Goal: Task Accomplishment & Management: Use online tool/utility

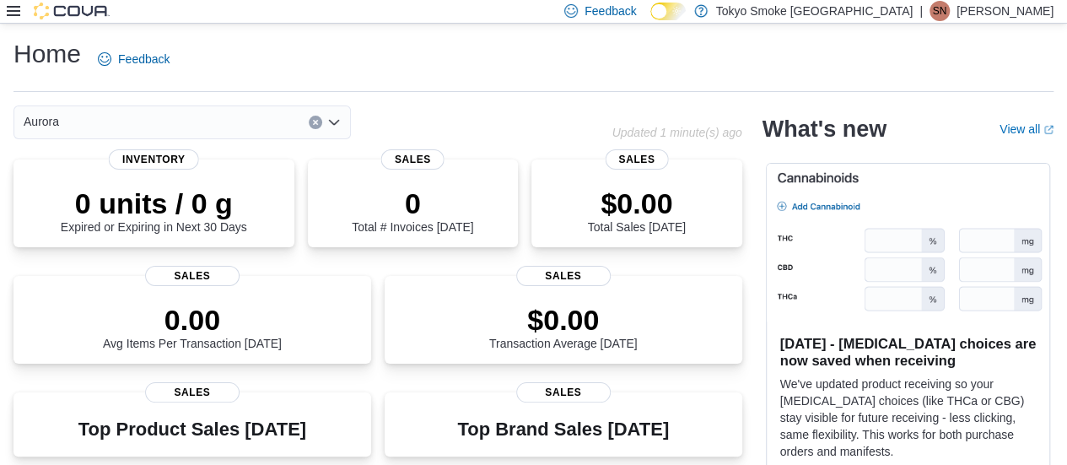
click at [14, 11] on icon at bounding box center [14, 11] width 14 height 10
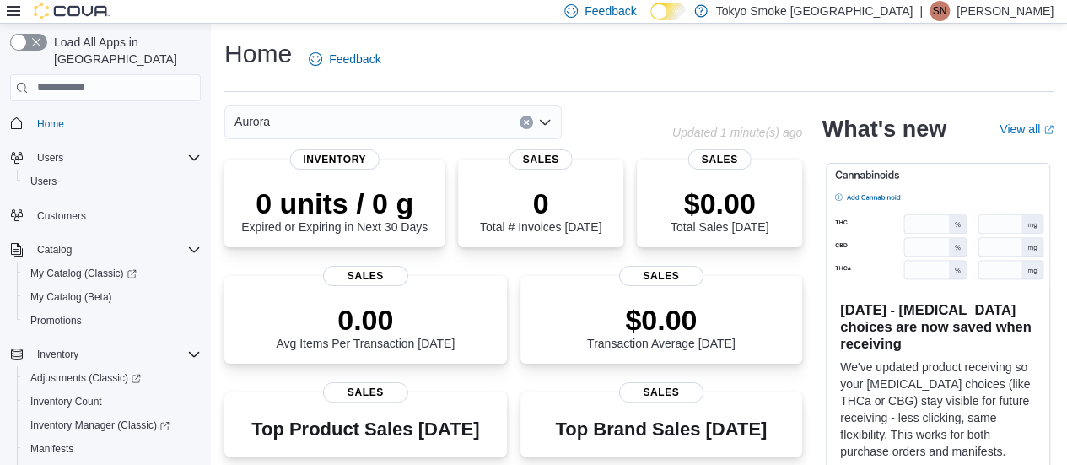
scroll to position [277, 0]
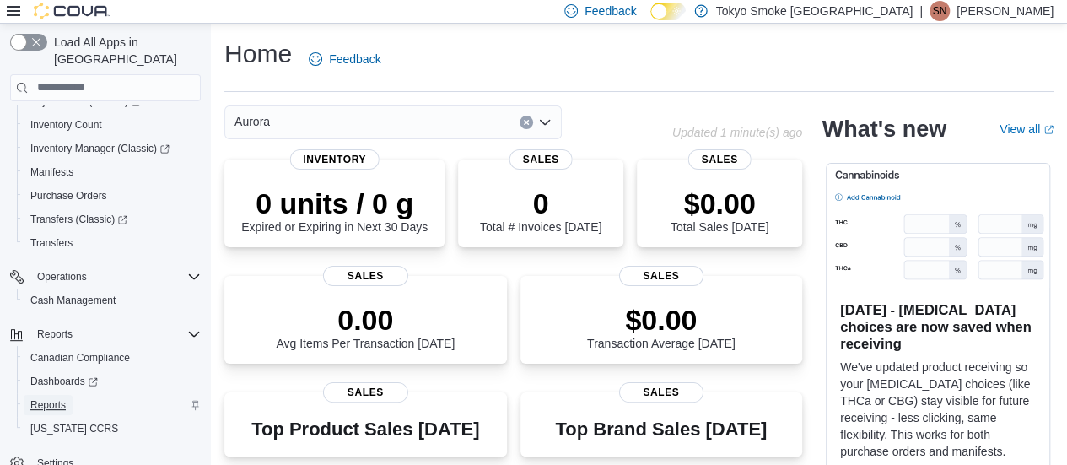
click at [56, 398] on span "Reports" at bounding box center [47, 405] width 35 height 14
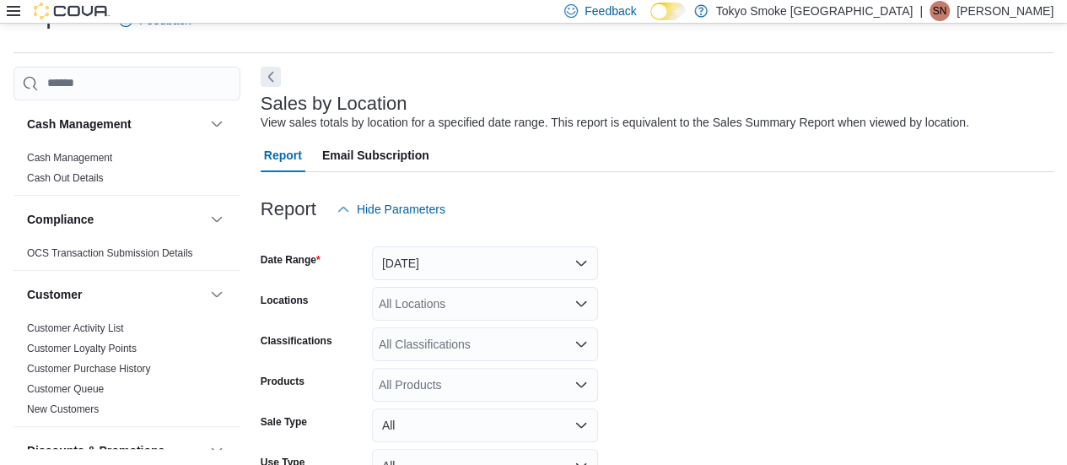
click at [423, 245] on div at bounding box center [657, 236] width 793 height 20
click at [423, 259] on button "[DATE]" at bounding box center [485, 263] width 226 height 34
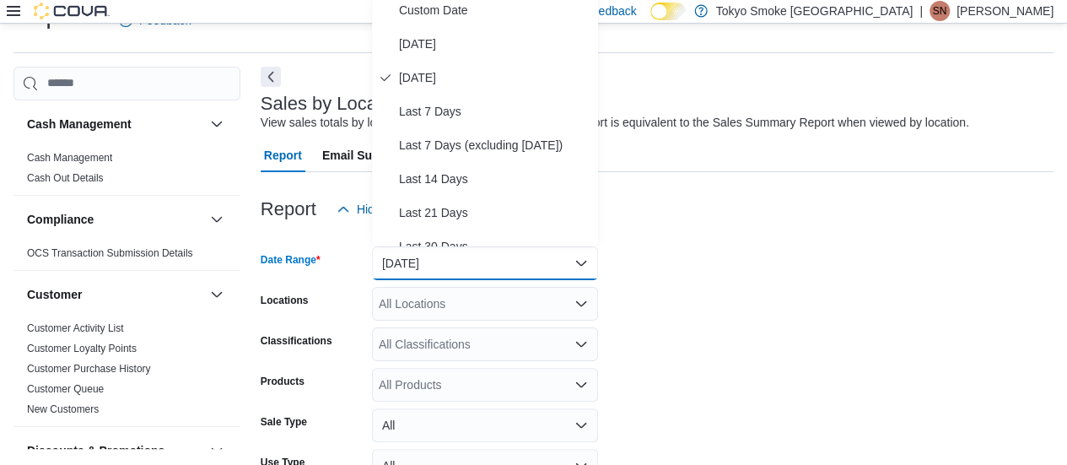
scroll to position [31, 0]
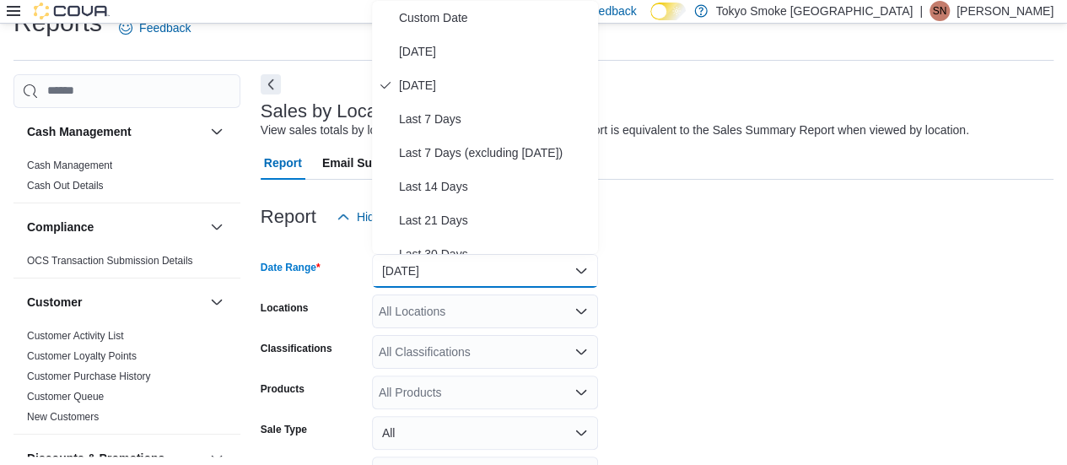
click at [440, 316] on div "All Locations" at bounding box center [485, 311] width 226 height 34
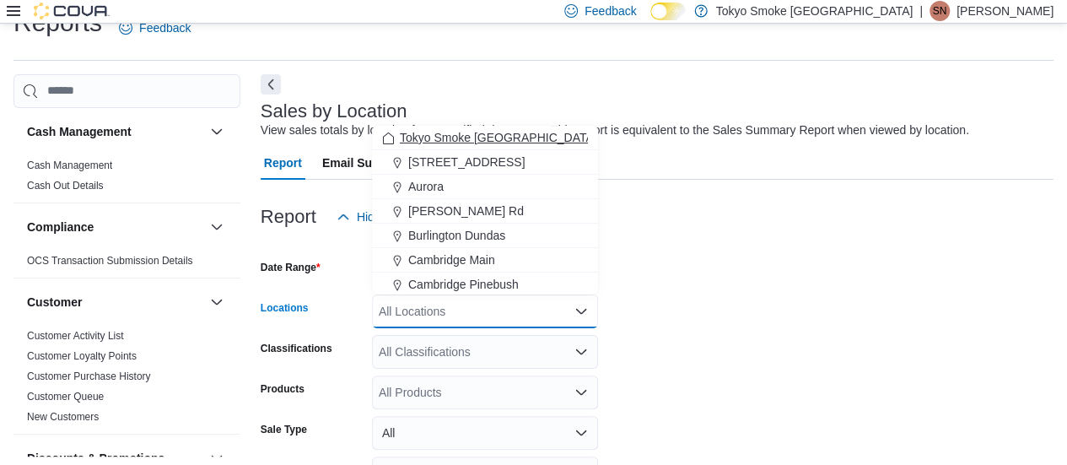
click at [456, 143] on span "Tokyo Smoke [GEOGRAPHIC_DATA]" at bounding box center [498, 137] width 197 height 17
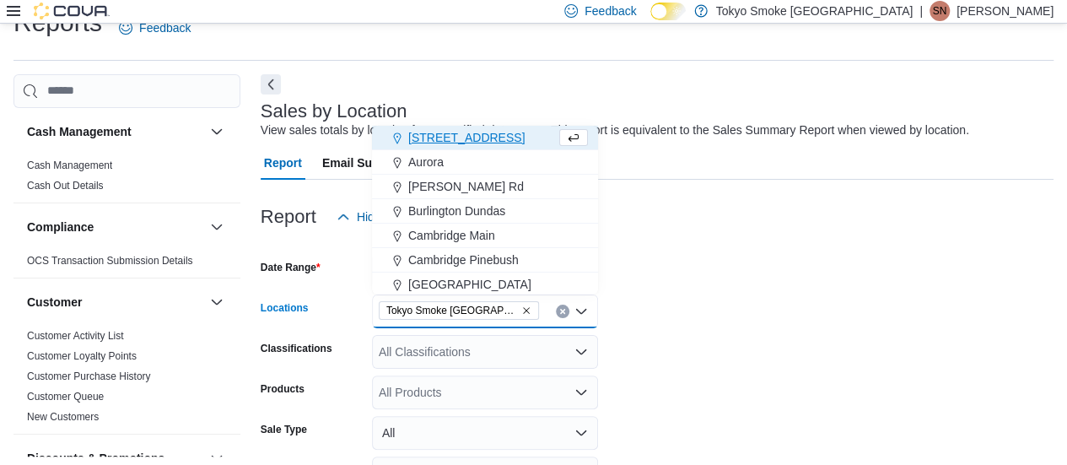
click at [525, 281] on form "Date Range [DATE] Locations [GEOGRAPHIC_DATA] Smoke [GEOGRAPHIC_DATA] Combo box…" at bounding box center [657, 406] width 793 height 344
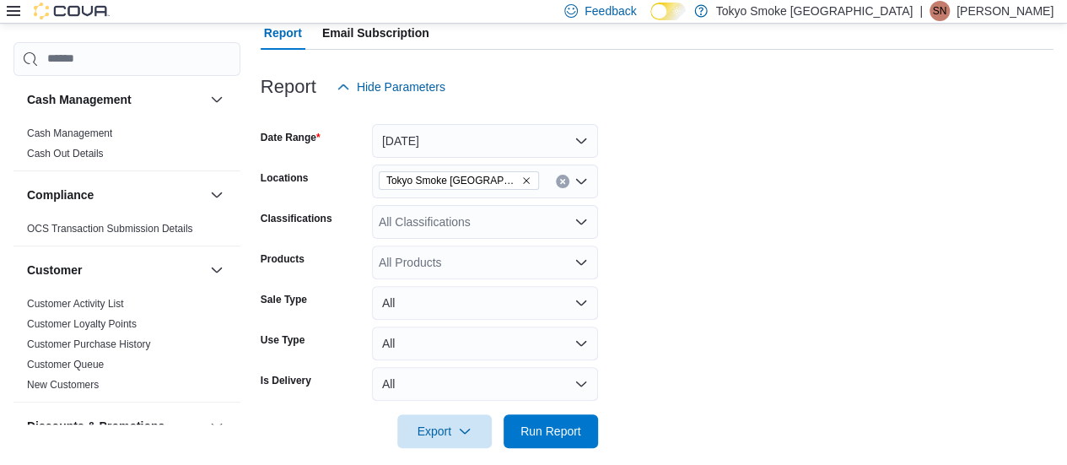
scroll to position [177, 0]
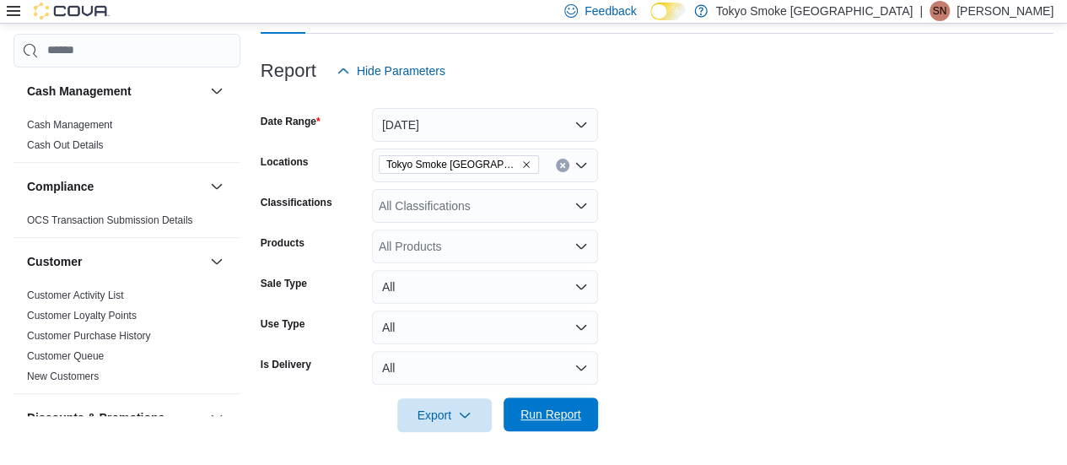
click at [525, 421] on span "Run Report" at bounding box center [551, 414] width 61 height 17
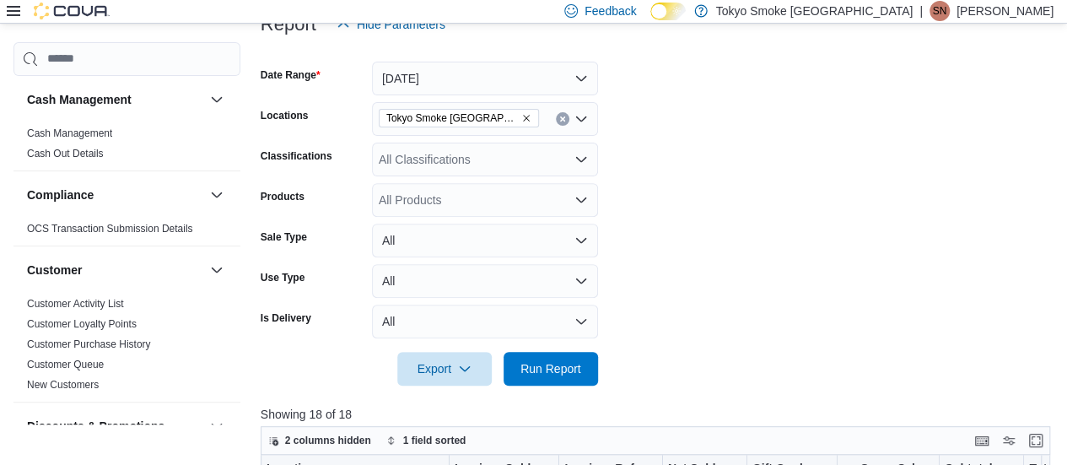
scroll to position [177, 0]
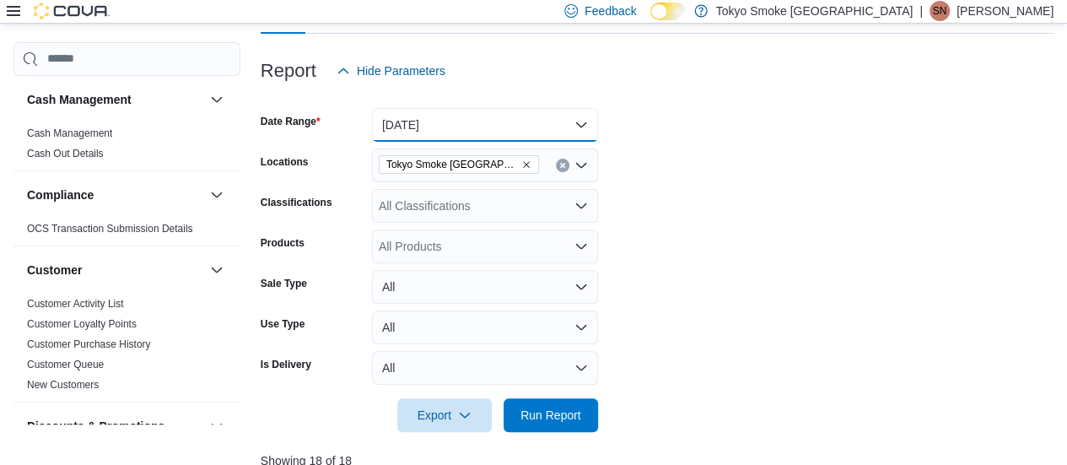
click at [424, 135] on button "[DATE]" at bounding box center [485, 125] width 226 height 34
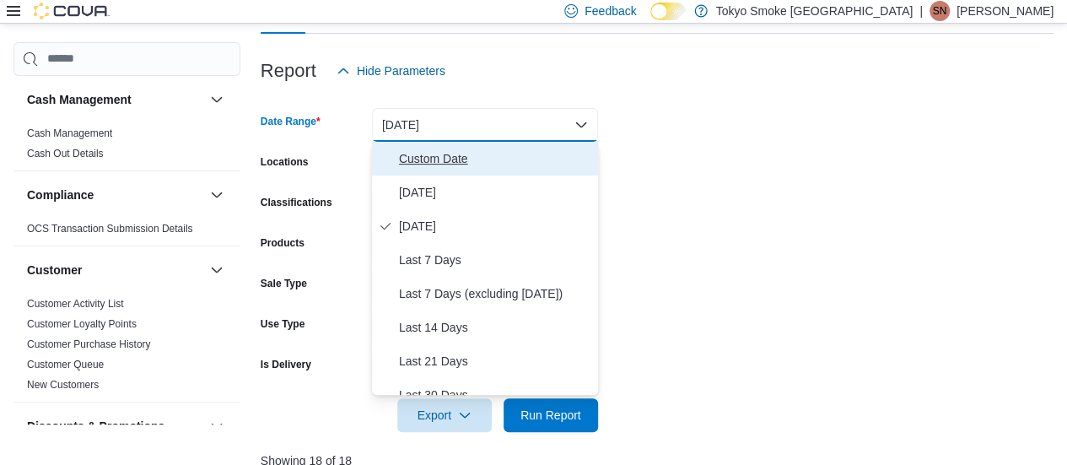
click at [422, 159] on span "Custom Date" at bounding box center [495, 159] width 192 height 20
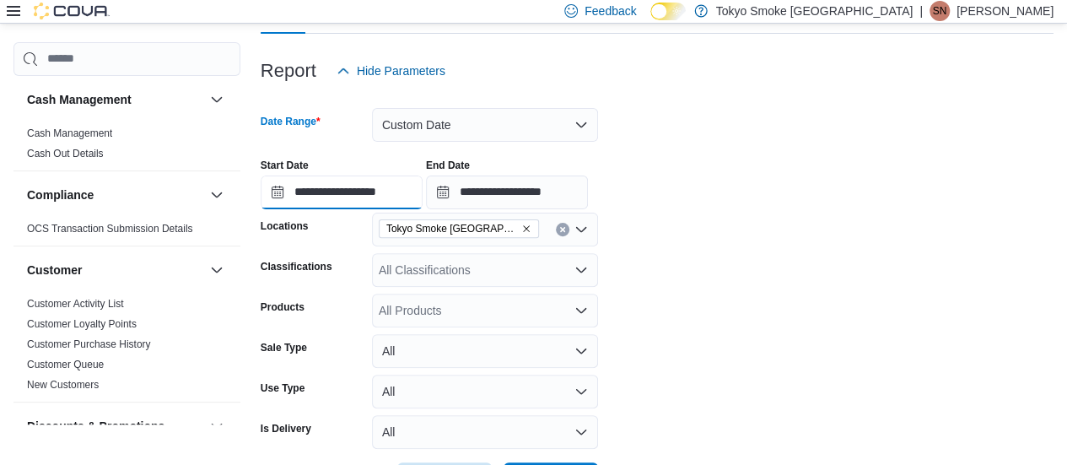
click at [390, 180] on input "**********" at bounding box center [342, 193] width 162 height 34
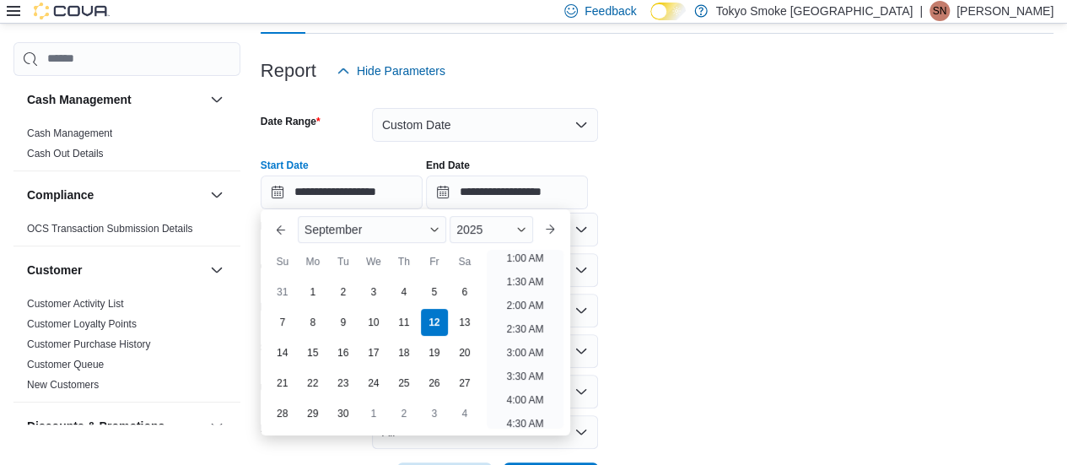
click at [280, 335] on div "7" at bounding box center [282, 322] width 27 height 27
type input "**********"
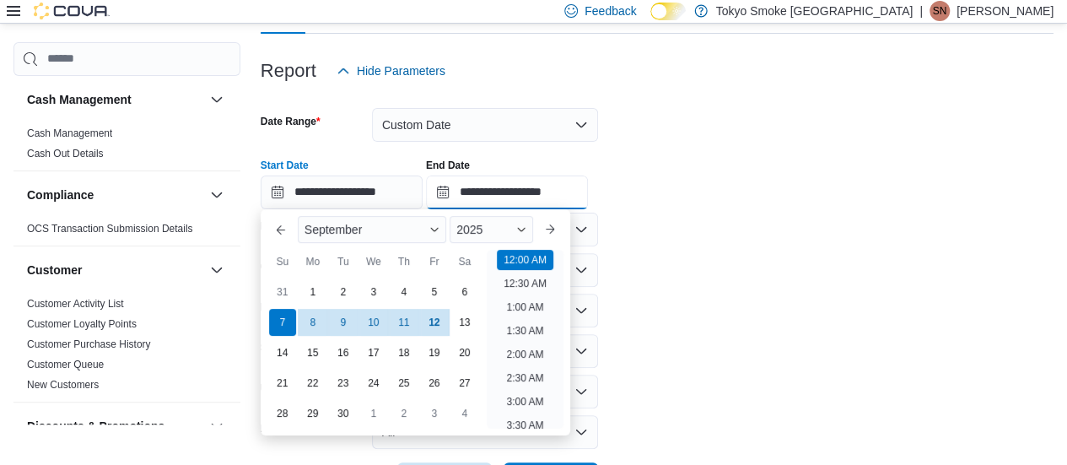
click at [523, 192] on input "**********" at bounding box center [507, 193] width 162 height 34
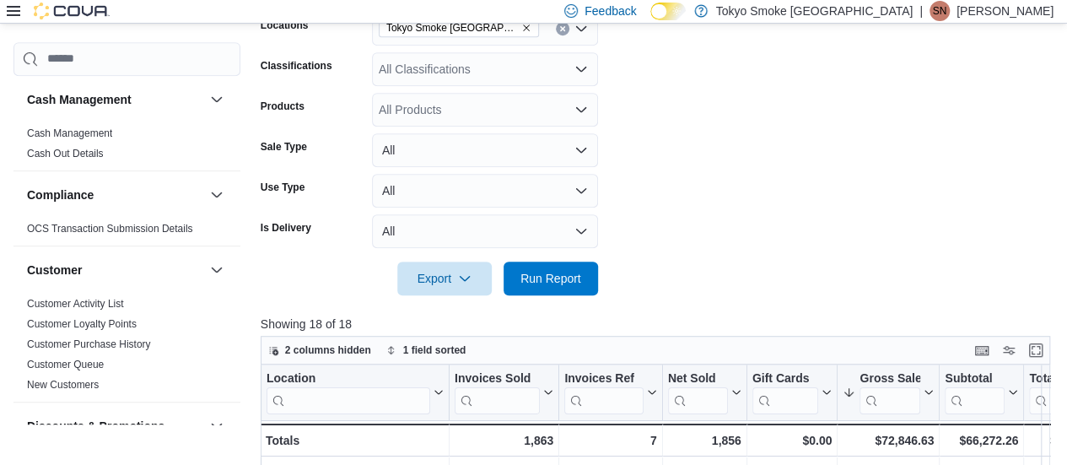
scroll to position [162, 0]
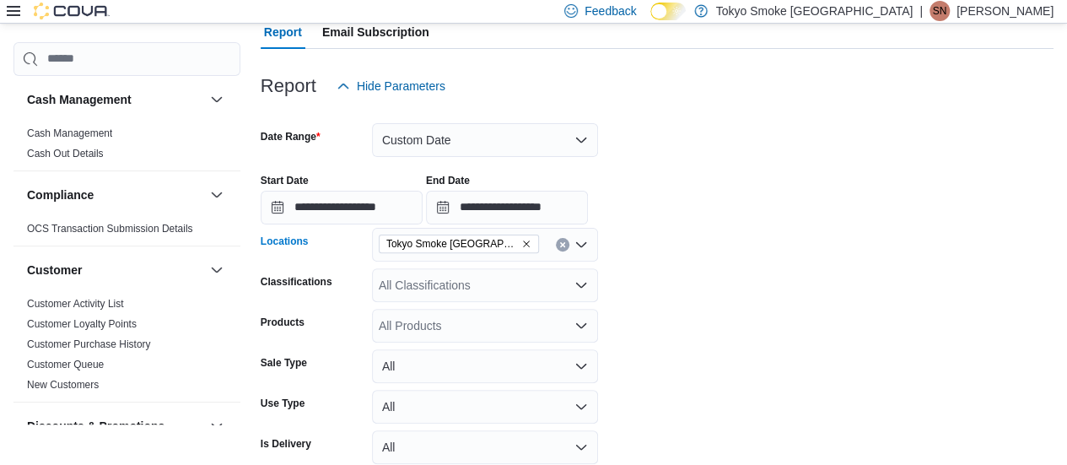
click at [521, 240] on icon "Remove Tokyo Smoke Ontario from selection in this group" at bounding box center [526, 244] width 10 height 10
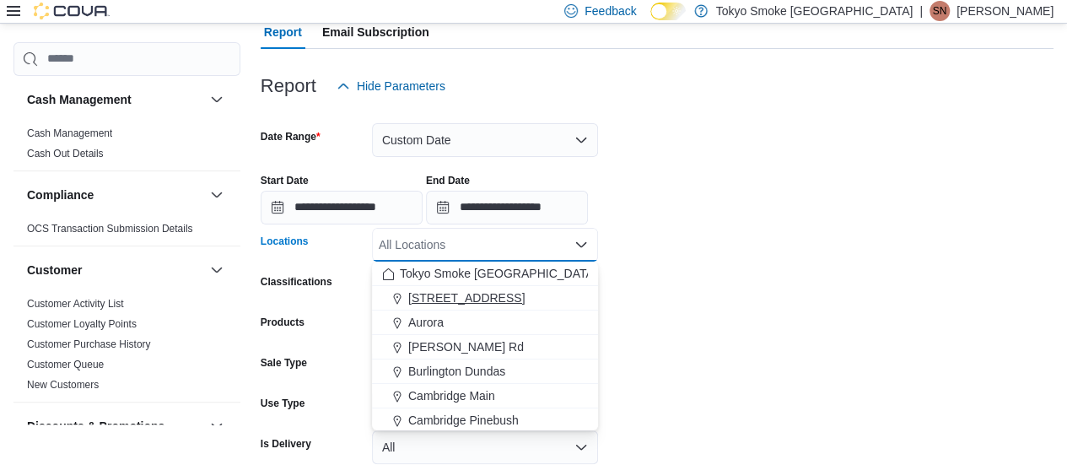
click at [439, 294] on span "[STREET_ADDRESS]" at bounding box center [466, 297] width 116 height 17
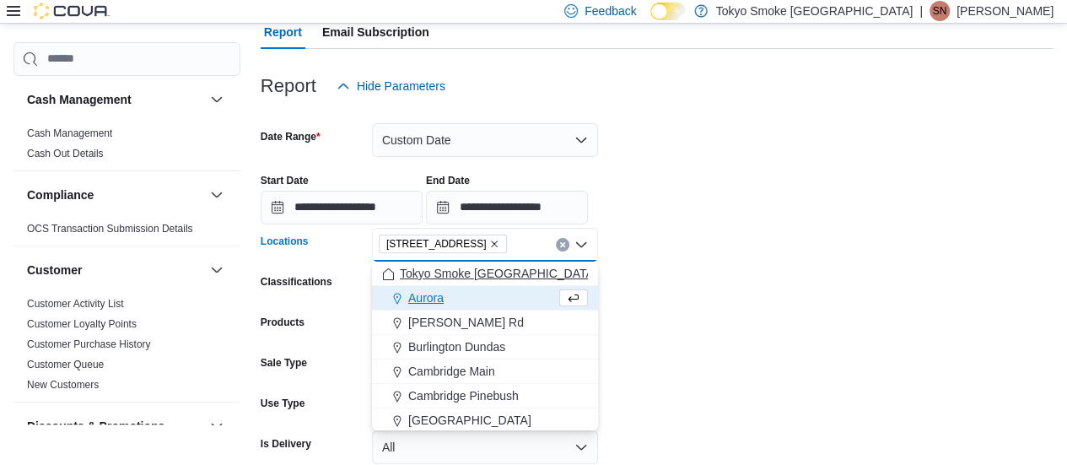
click at [437, 295] on span "Aurora" at bounding box center [425, 297] width 35 height 17
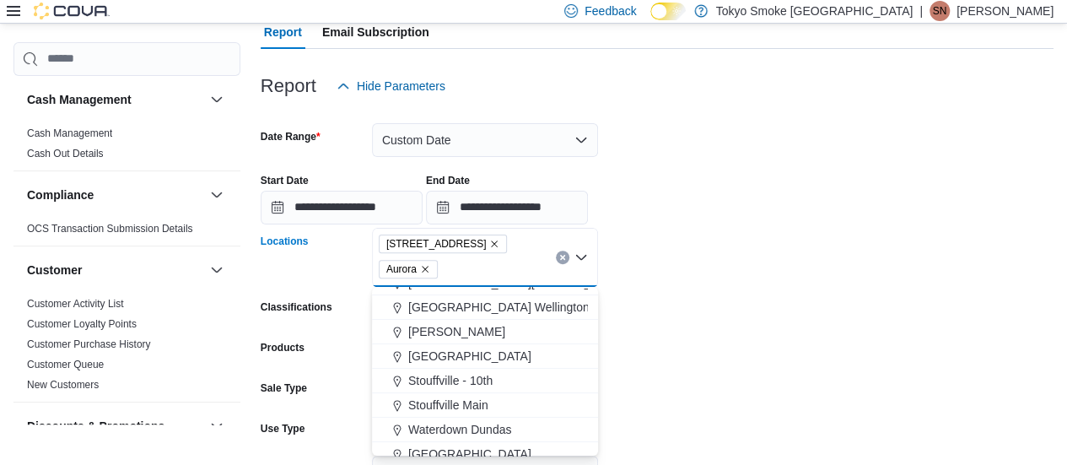
scroll to position [253, 0]
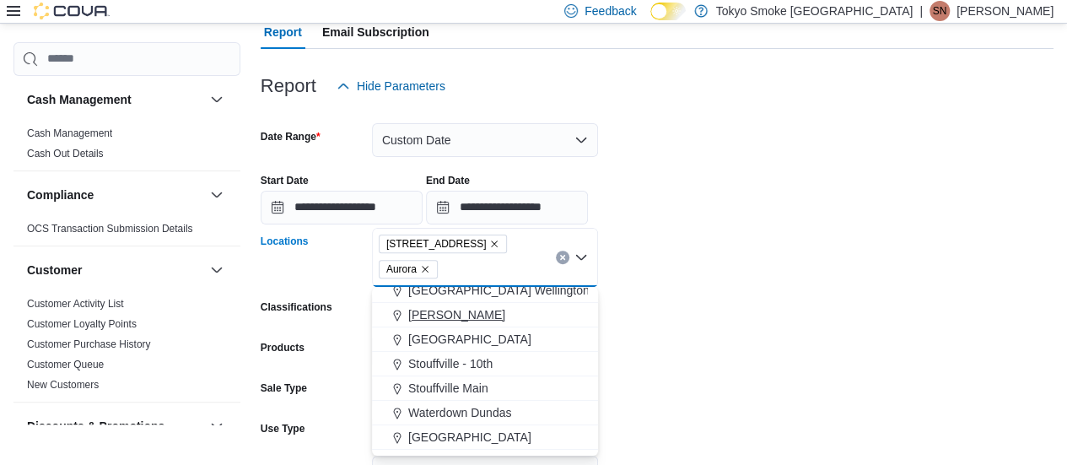
click at [430, 318] on span "[PERSON_NAME]" at bounding box center [456, 314] width 97 height 17
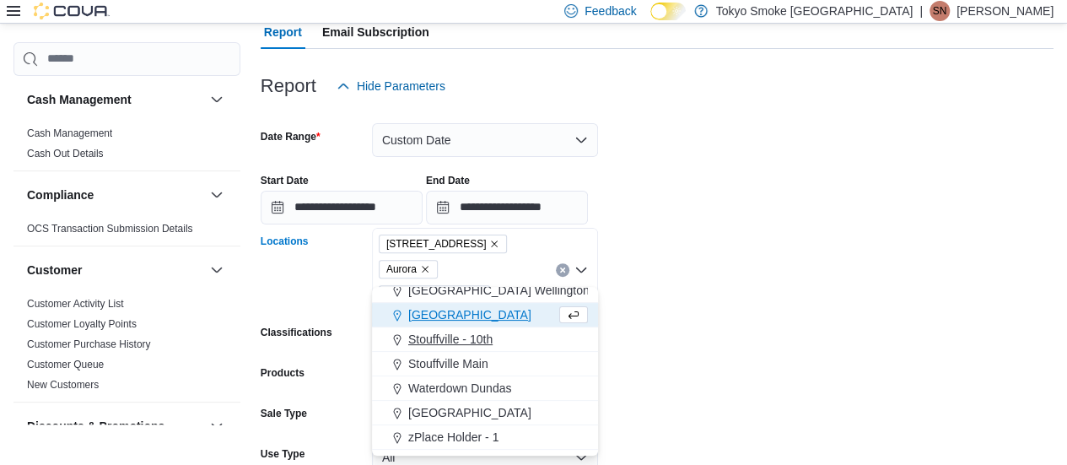
click at [435, 335] on span "Stouffville - 10th" at bounding box center [450, 339] width 84 height 17
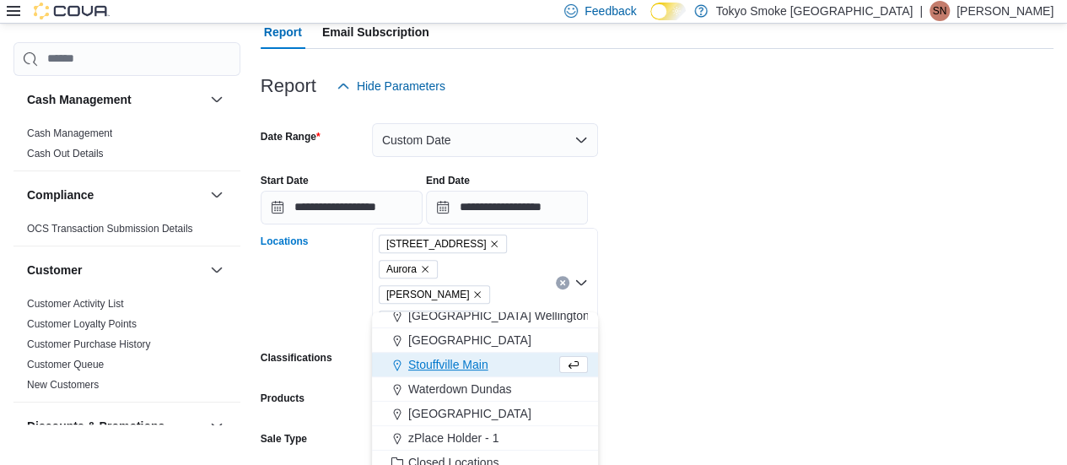
click at [442, 364] on span "Stouffville Main" at bounding box center [448, 364] width 80 height 17
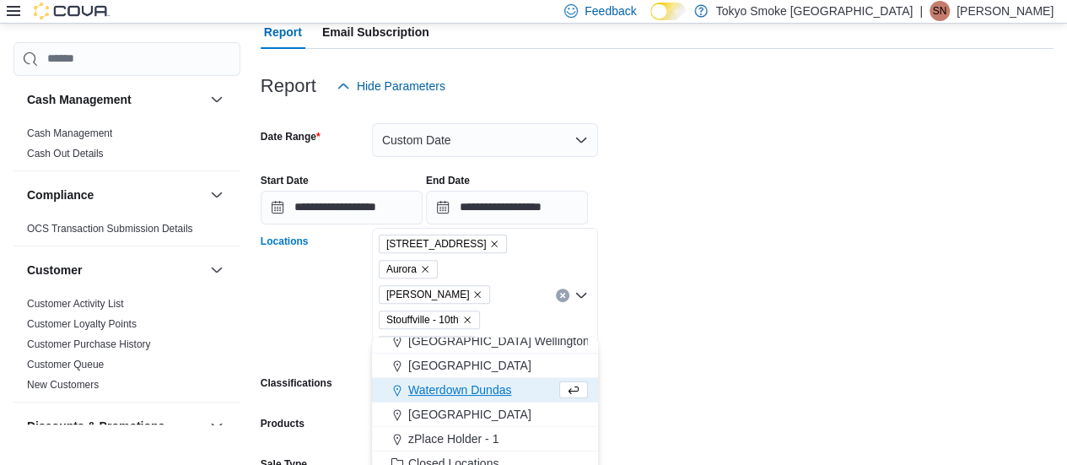
click at [525, 348] on form "**********" at bounding box center [657, 358] width 793 height 510
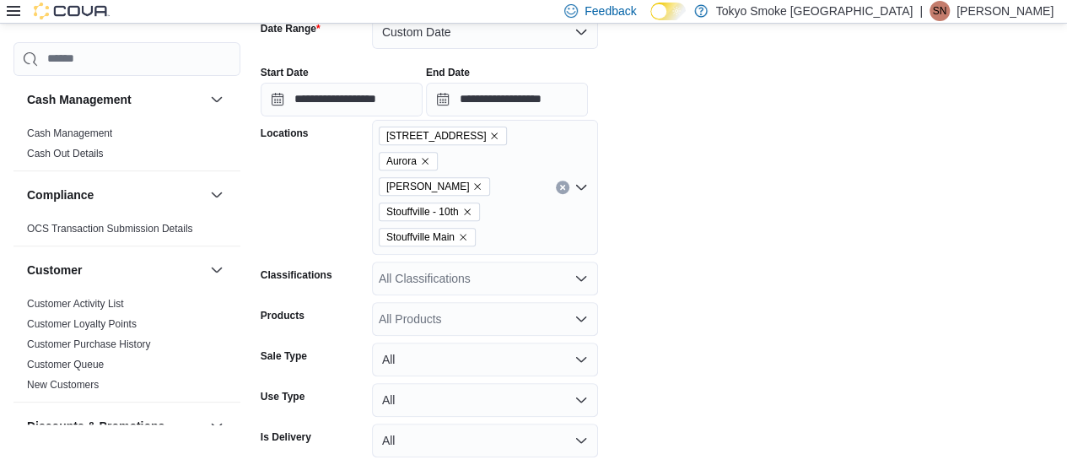
scroll to position [415, 0]
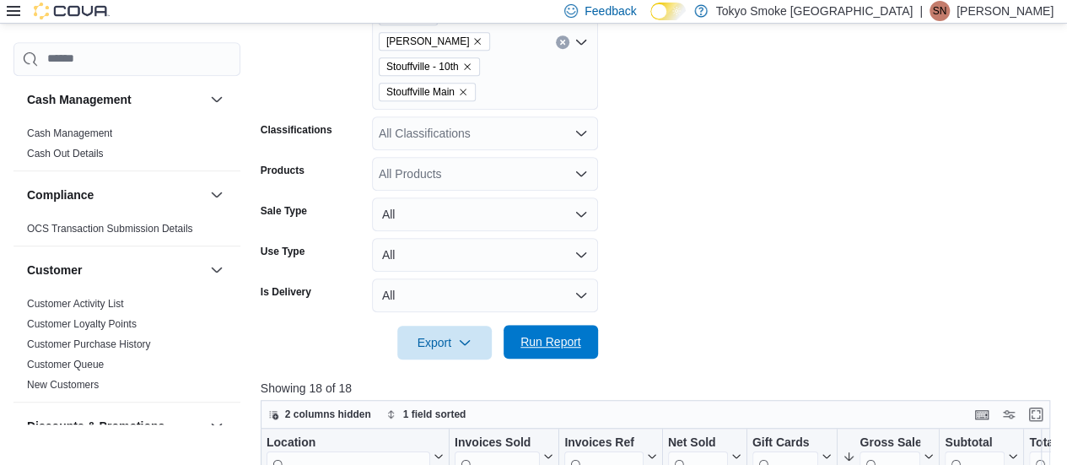
click at [525, 333] on span "Run Report" at bounding box center [551, 341] width 61 height 17
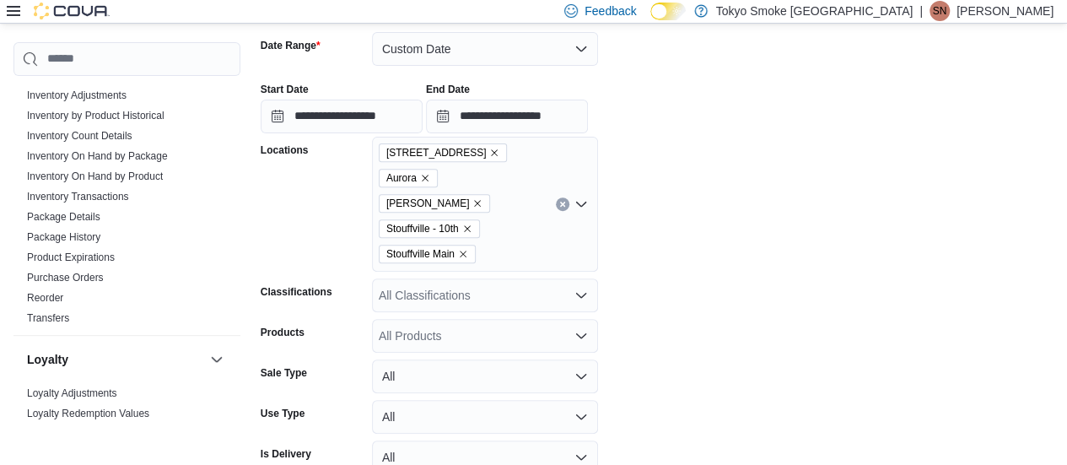
scroll to position [515, 0]
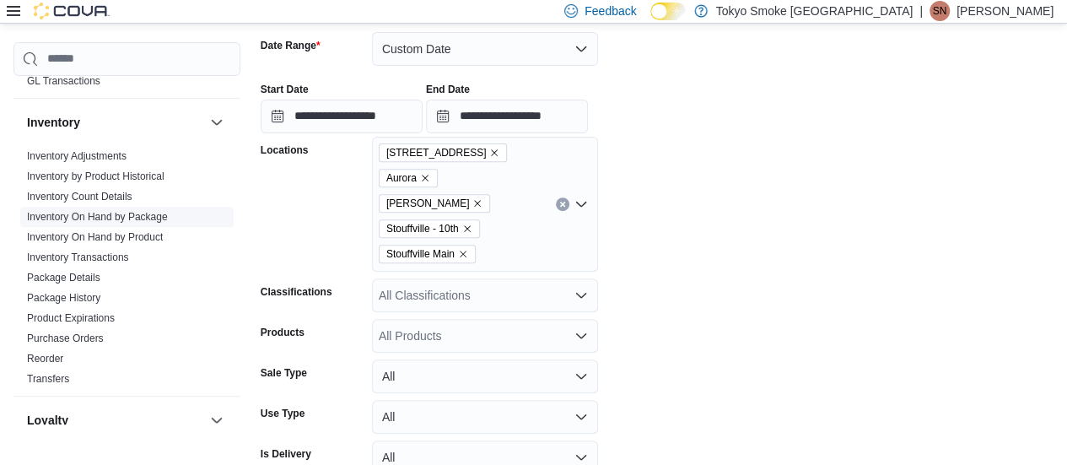
click at [150, 235] on link "Inventory On Hand by Product" at bounding box center [95, 237] width 136 height 12
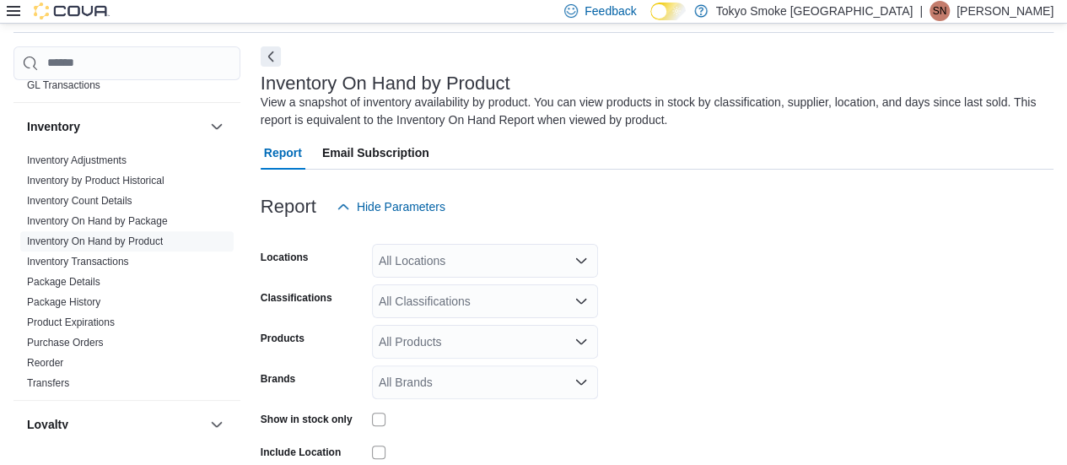
scroll to position [57, 0]
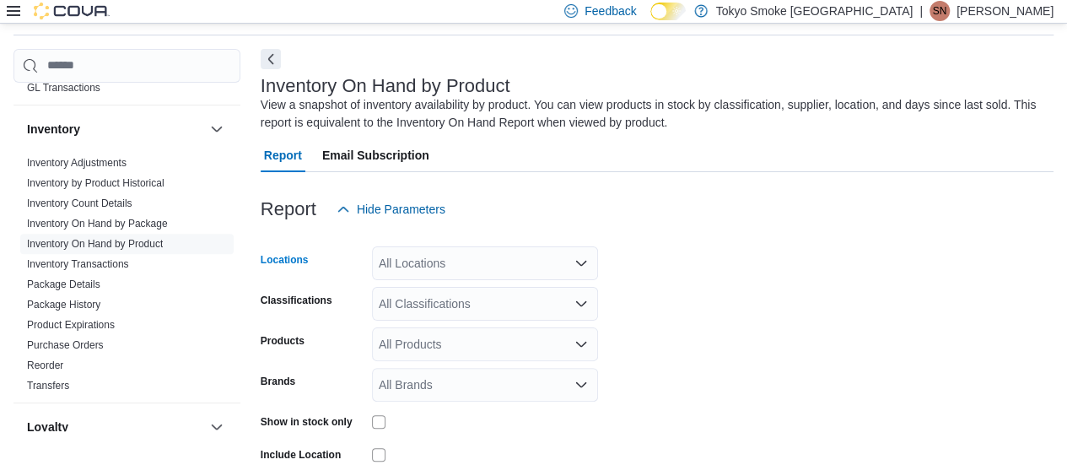
click at [471, 258] on div "All Locations" at bounding box center [485, 263] width 226 height 34
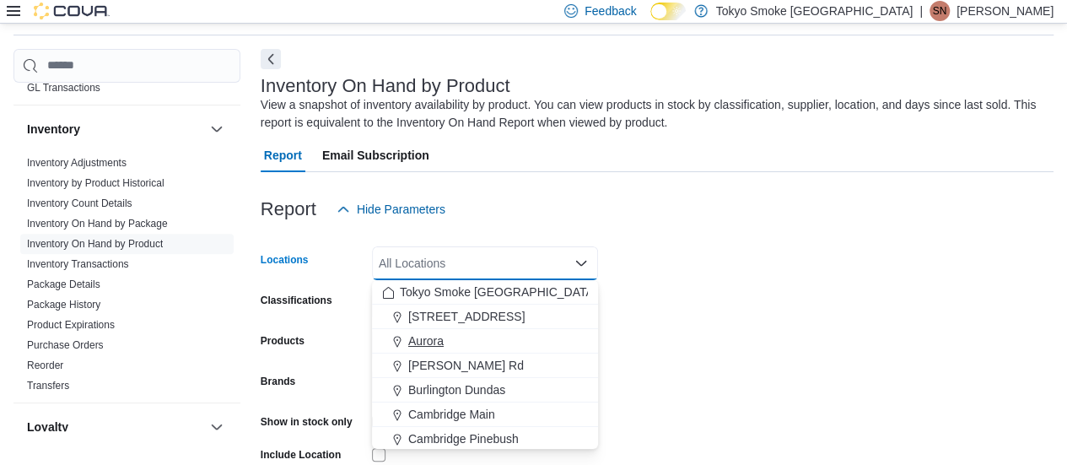
click at [479, 332] on div "Aurora" at bounding box center [485, 340] width 206 height 17
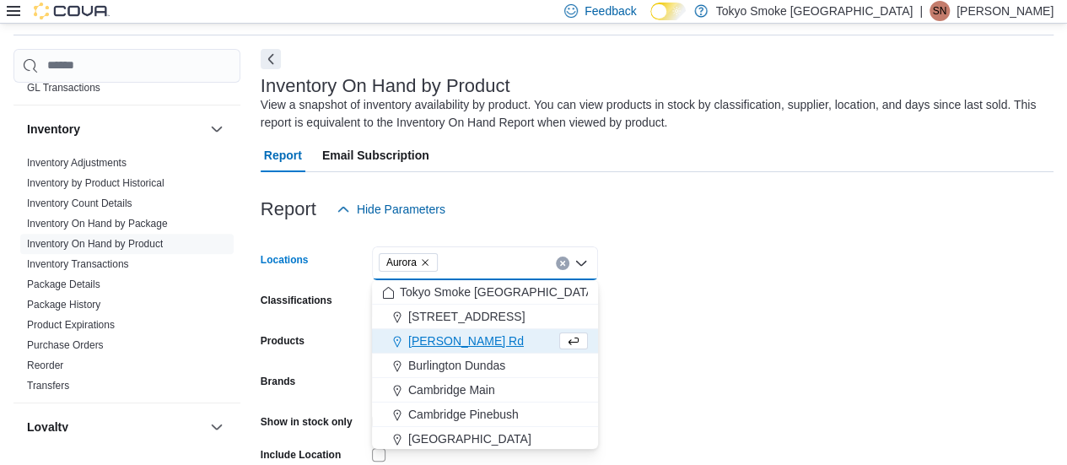
drag, startPoint x: 310, startPoint y: 301, endPoint x: 319, endPoint y: 299, distance: 9.6
click at [310, 301] on label "Classifications" at bounding box center [297, 301] width 72 height 14
click at [379, 301] on input "Classifications" at bounding box center [380, 304] width 2 height 20
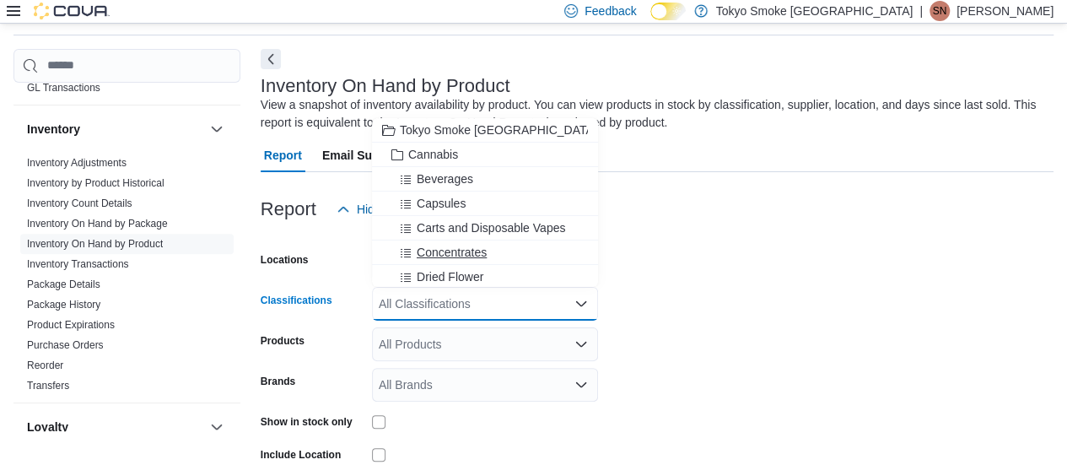
scroll to position [169, 0]
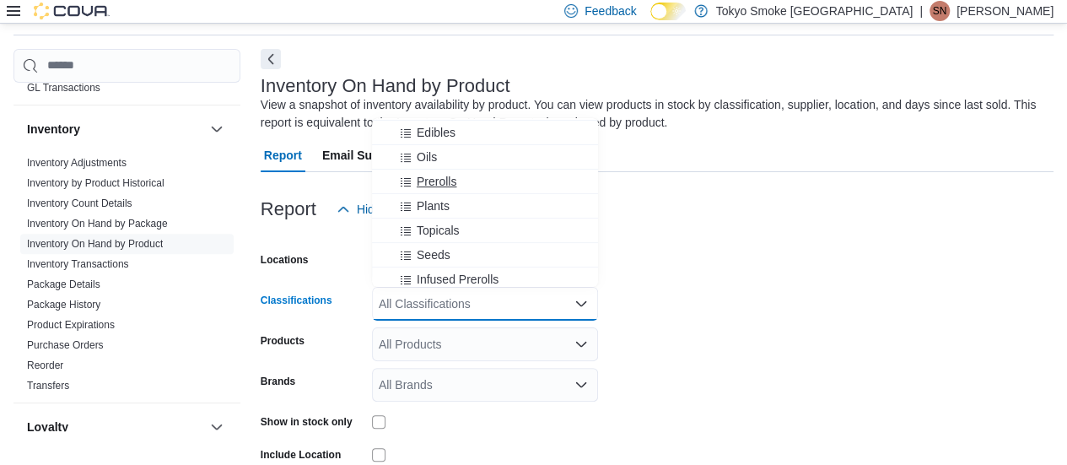
click at [444, 182] on span "Prerolls" at bounding box center [437, 181] width 40 height 17
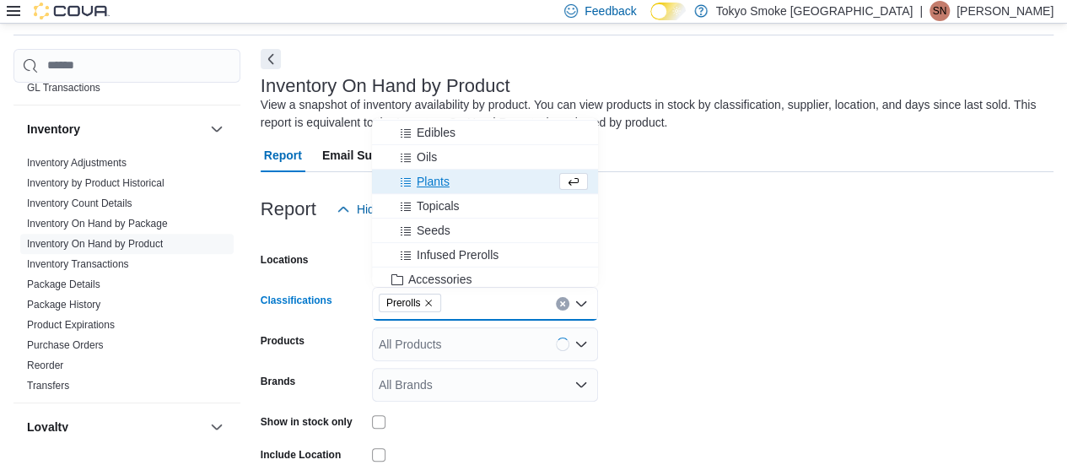
click at [379, 411] on div at bounding box center [485, 421] width 226 height 26
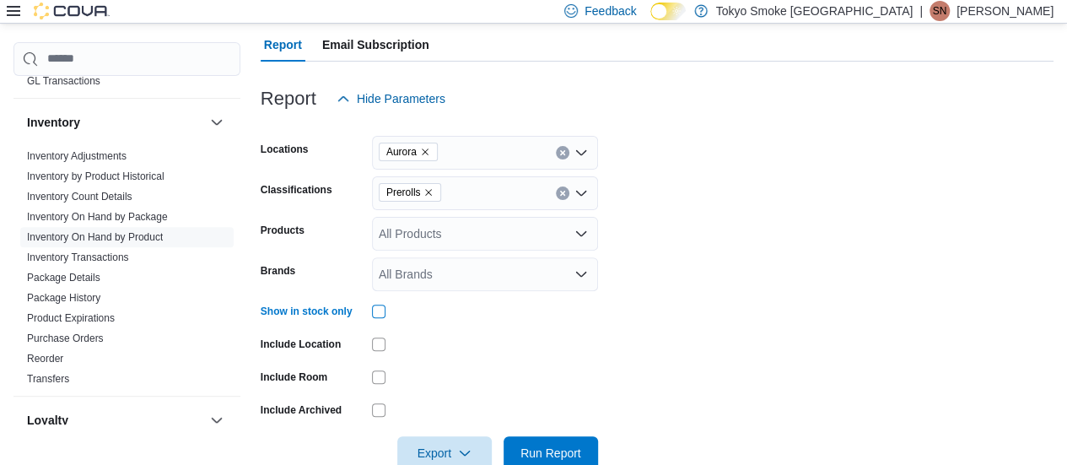
scroll to position [205, 0]
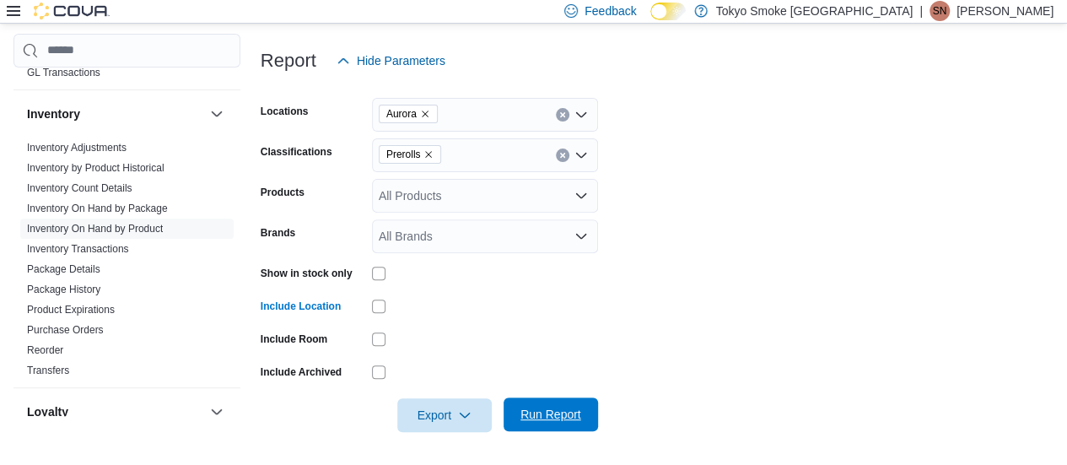
click at [525, 420] on span "Run Report" at bounding box center [551, 414] width 61 height 17
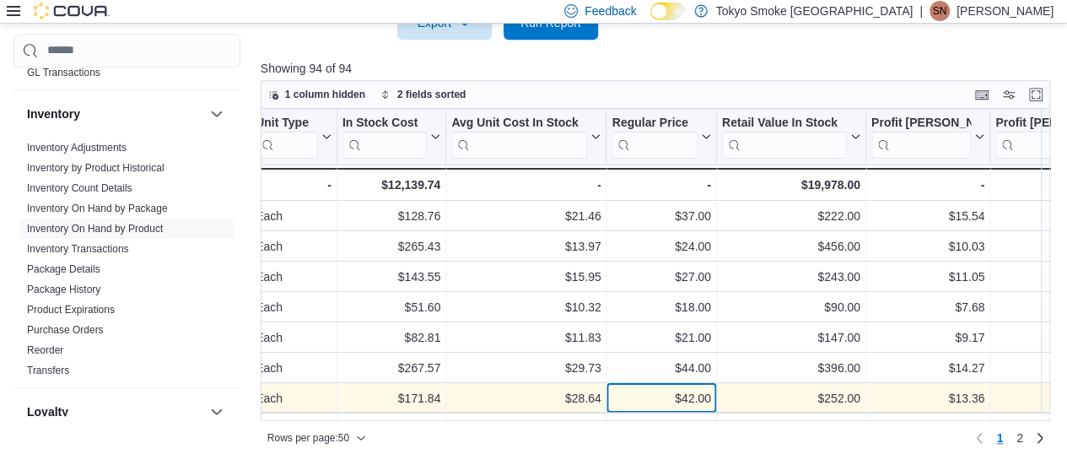
scroll to position [32, 1018]
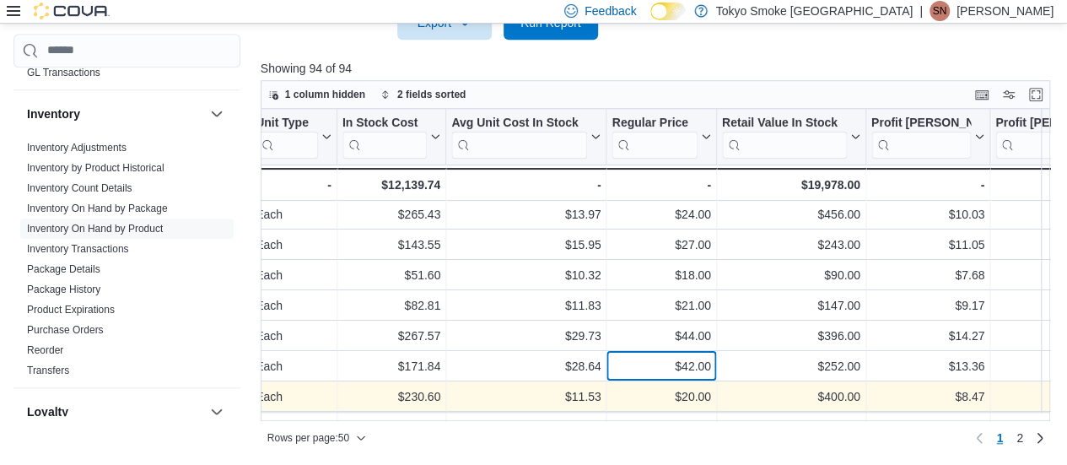
drag, startPoint x: 633, startPoint y: 394, endPoint x: 673, endPoint y: 392, distance: 40.6
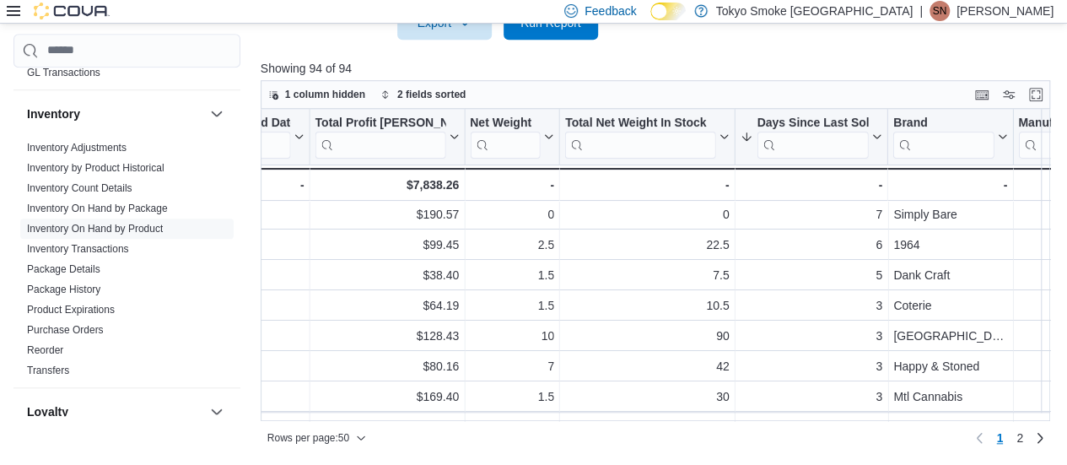
scroll to position [32, 2166]
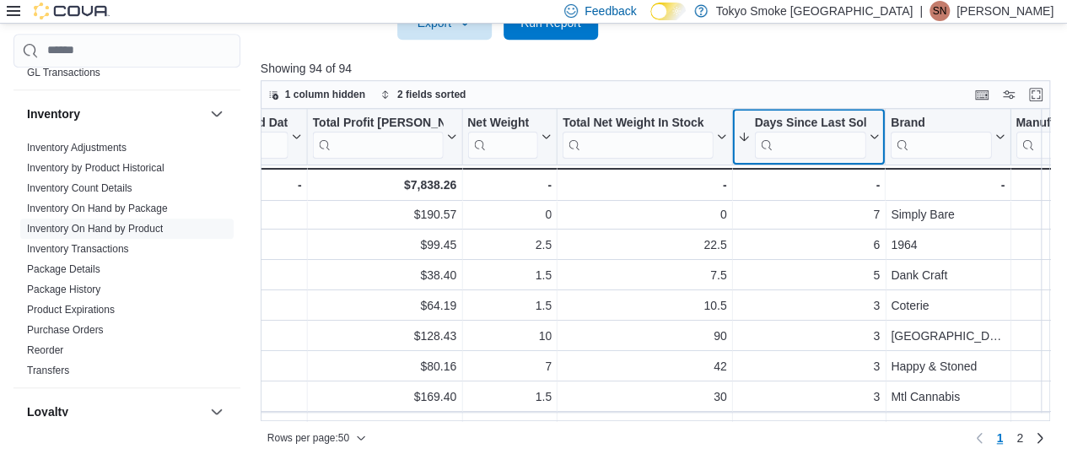
click at [525, 136] on icon at bounding box center [874, 137] width 14 height 10
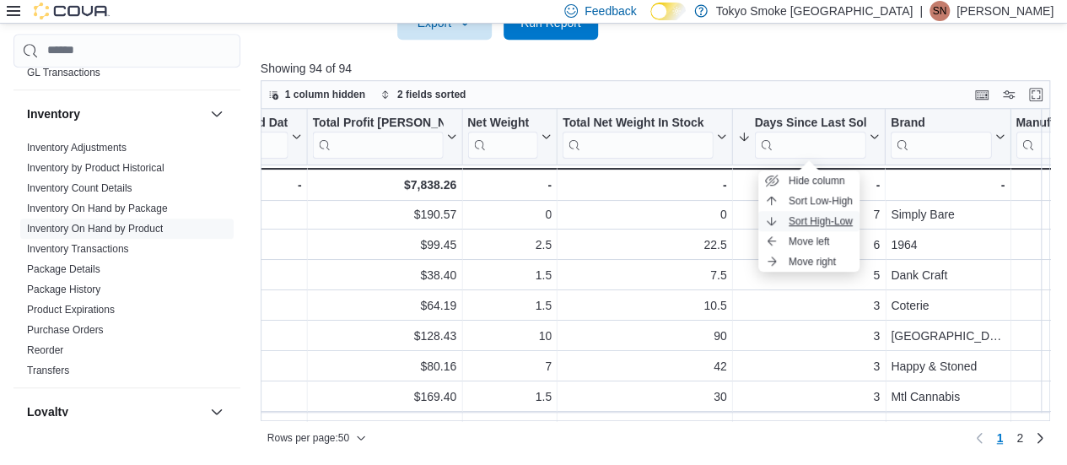
click at [525, 221] on span "Sort High-Low" at bounding box center [821, 221] width 64 height 14
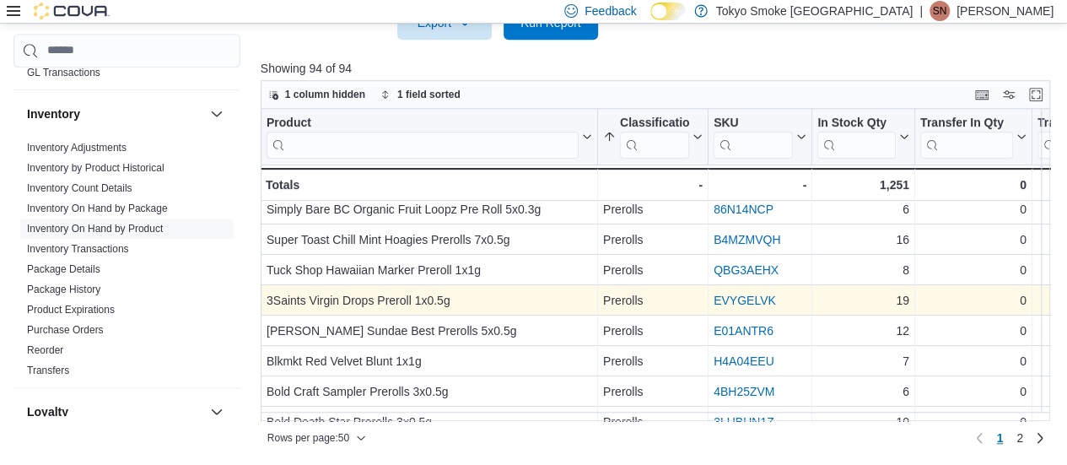
scroll to position [285, 0]
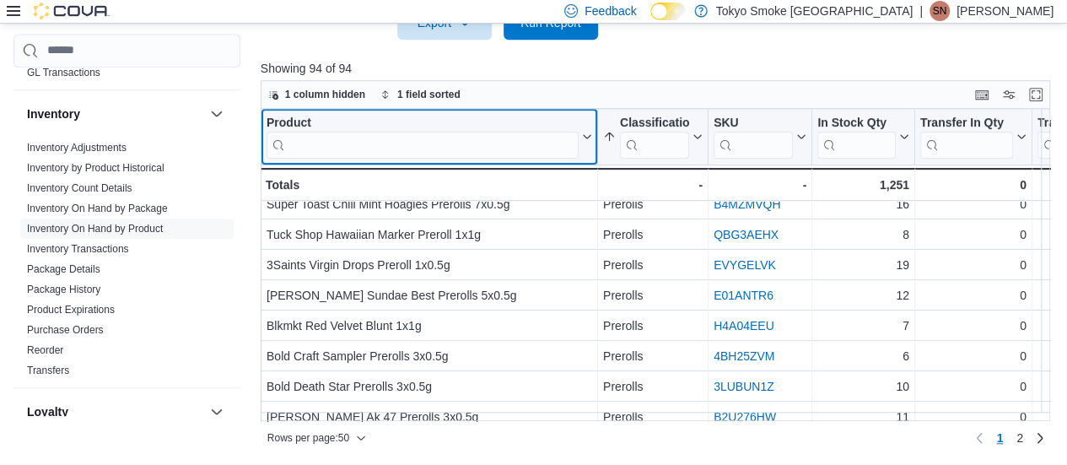
click at [430, 133] on input "search" at bounding box center [423, 144] width 312 height 27
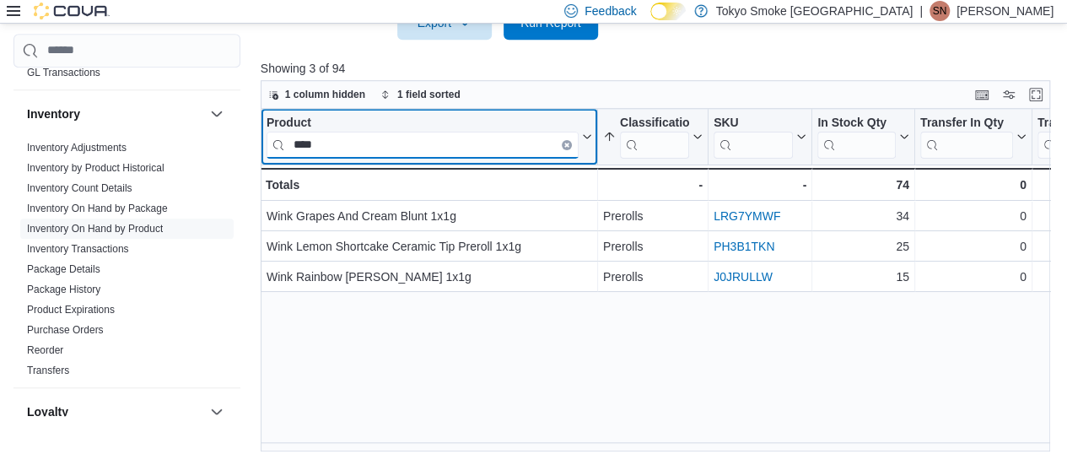
type input "****"
click at [525, 142] on icon "Clear input" at bounding box center [567, 144] width 5 height 5
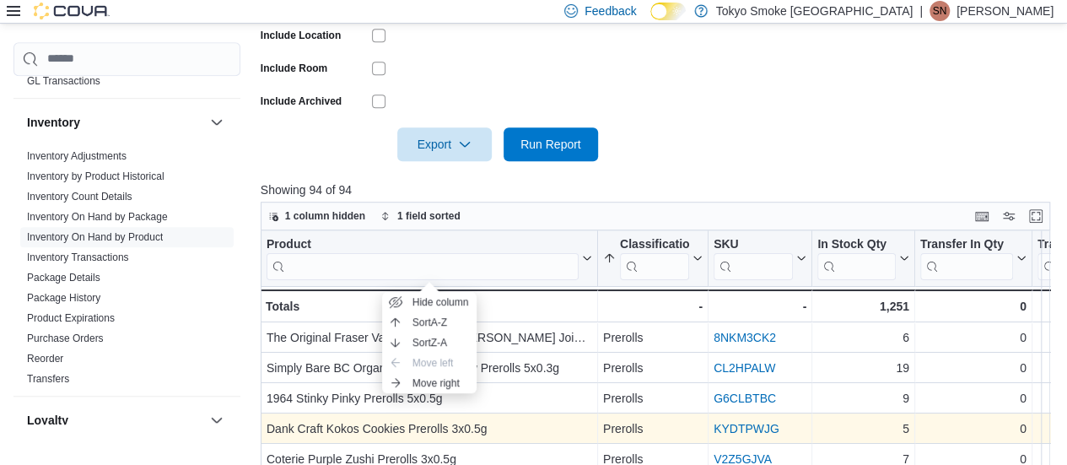
scroll to position [429, 0]
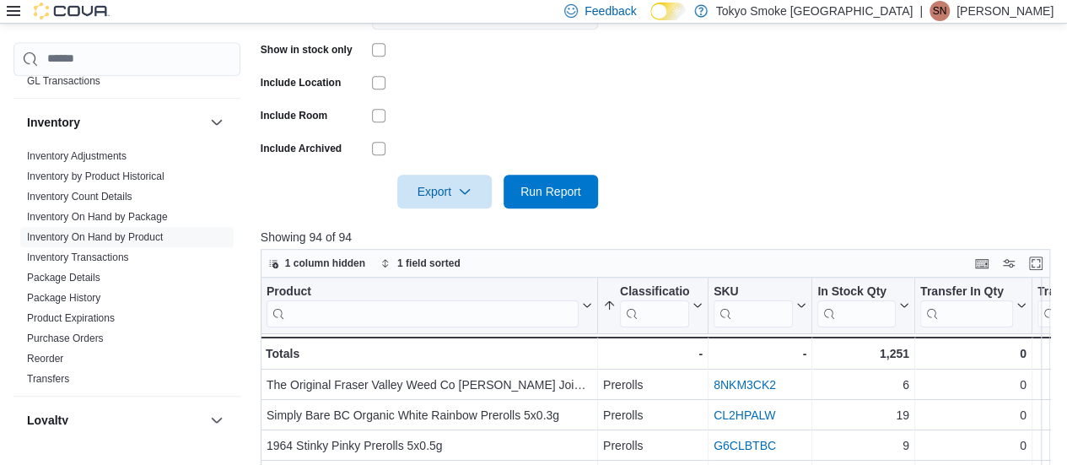
click at [525, 133] on form "Locations Aurora Classifications Prerolls Products All Products Brands All Bran…" at bounding box center [657, 31] width 793 height 354
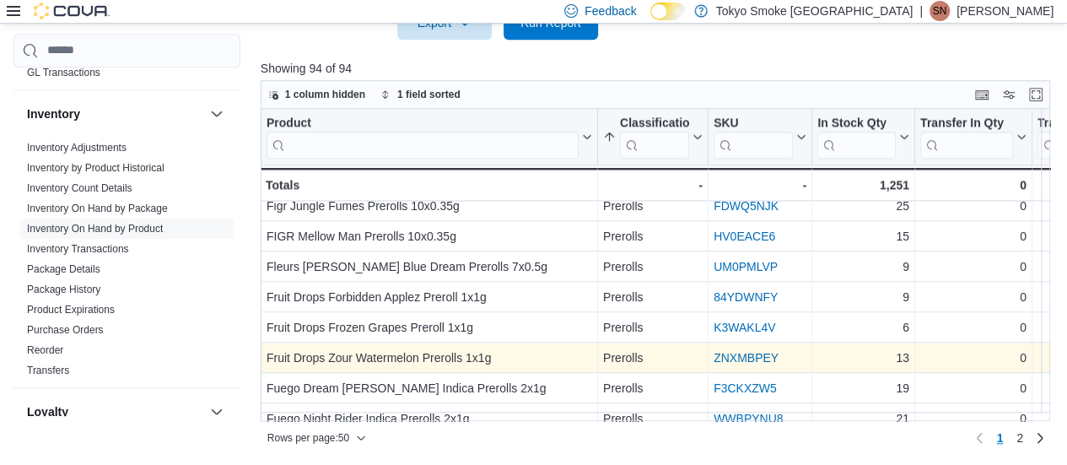
scroll to position [1305, 0]
